Goal: Information Seeking & Learning: Find specific fact

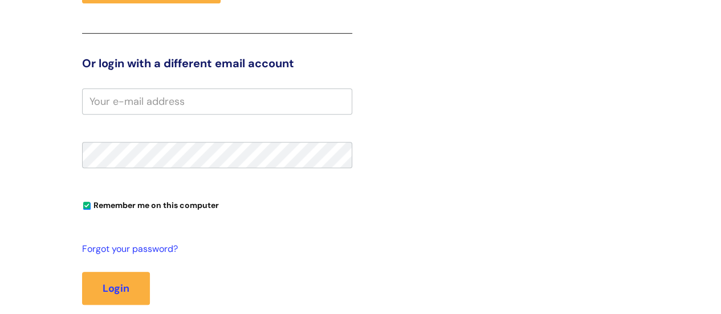
scroll to position [88, 0]
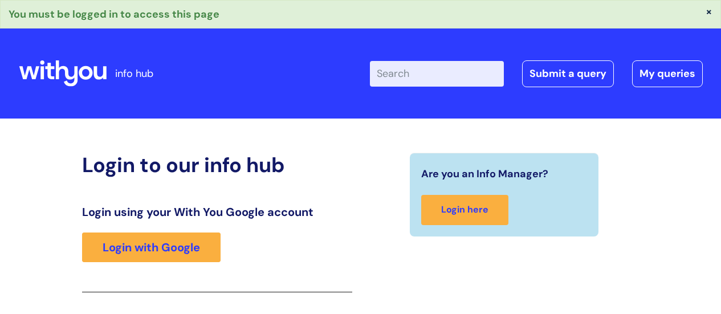
scroll to position [202, 0]
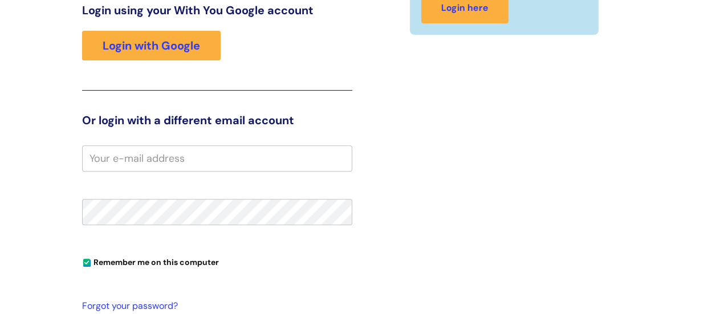
click at [157, 156] on input "email" at bounding box center [217, 158] width 270 height 26
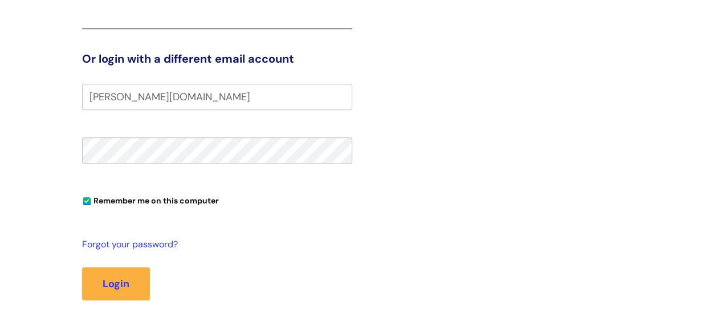
scroll to position [316, 0]
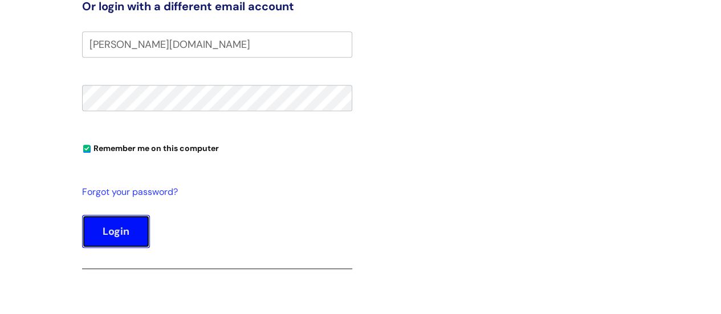
click at [120, 220] on button "Login" at bounding box center [116, 231] width 68 height 33
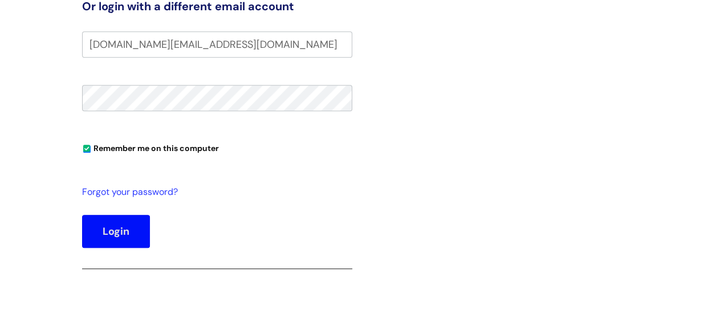
type input "[DOMAIN_NAME][EMAIL_ADDRESS][DOMAIN_NAME]"
click at [117, 219] on button "Login" at bounding box center [116, 231] width 68 height 33
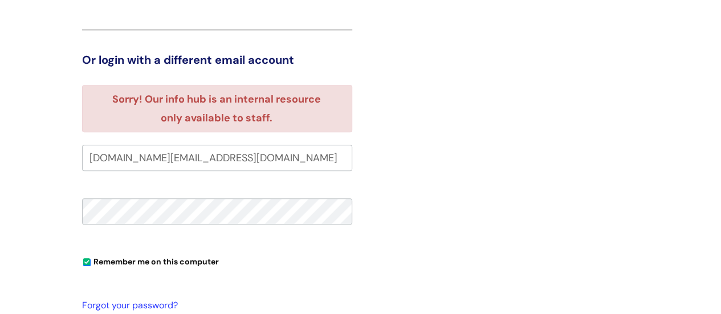
scroll to position [347, 0]
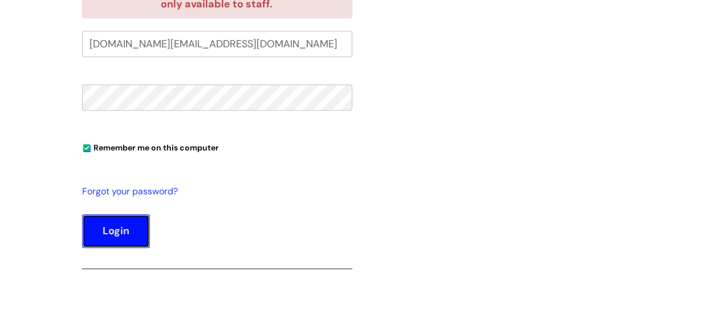
click at [108, 220] on button "Login" at bounding box center [116, 230] width 68 height 33
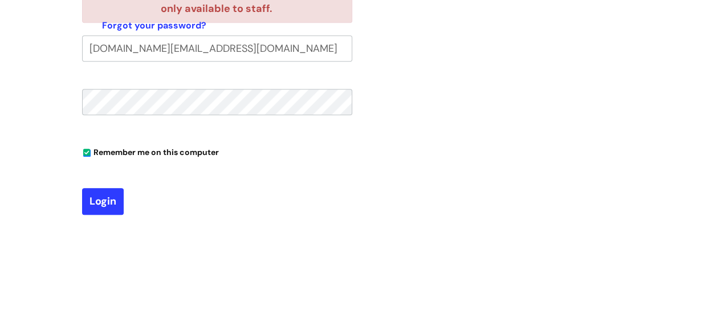
scroll to position [347, 0]
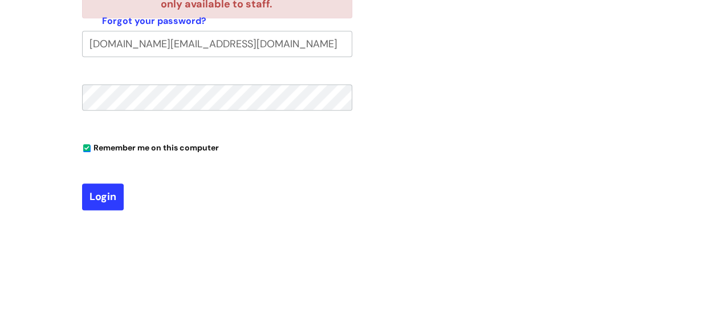
click at [398, 133] on div "Are you an Info Manager? Login here" at bounding box center [504, 7] width 287 height 460
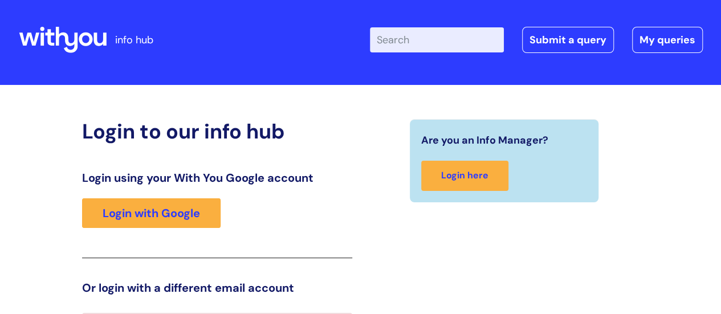
scroll to position [62, 0]
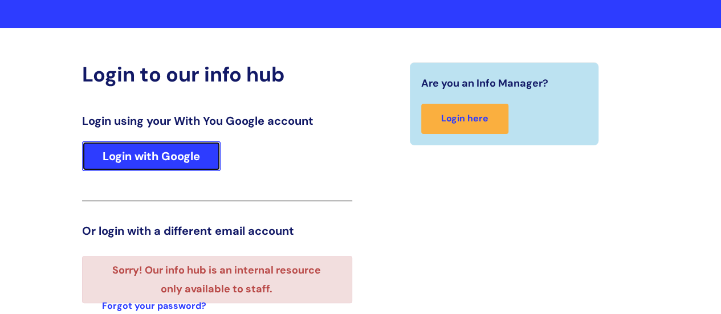
click at [202, 155] on link "Login with Google" at bounding box center [151, 156] width 138 height 30
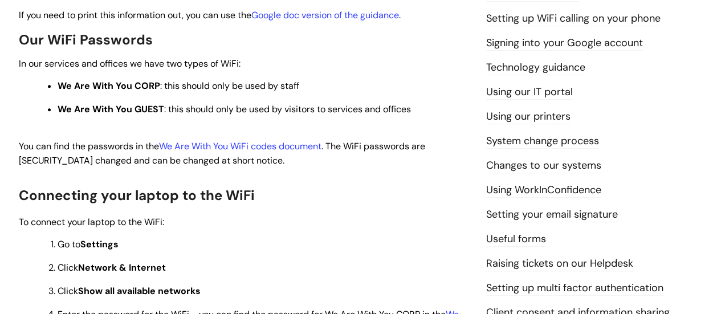
scroll to position [285, 0]
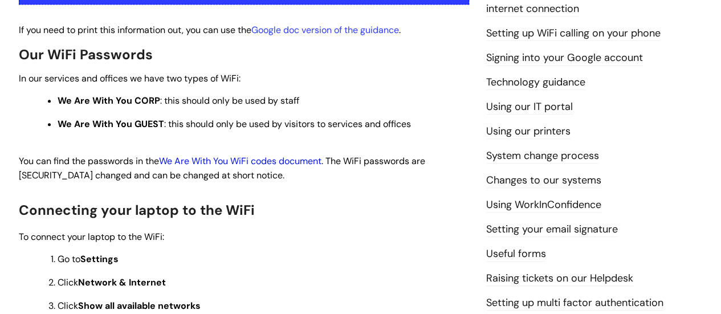
click at [285, 157] on link "We Are With You WiFi codes document" at bounding box center [240, 161] width 162 height 12
